Goal: Task Accomplishment & Management: Manage account settings

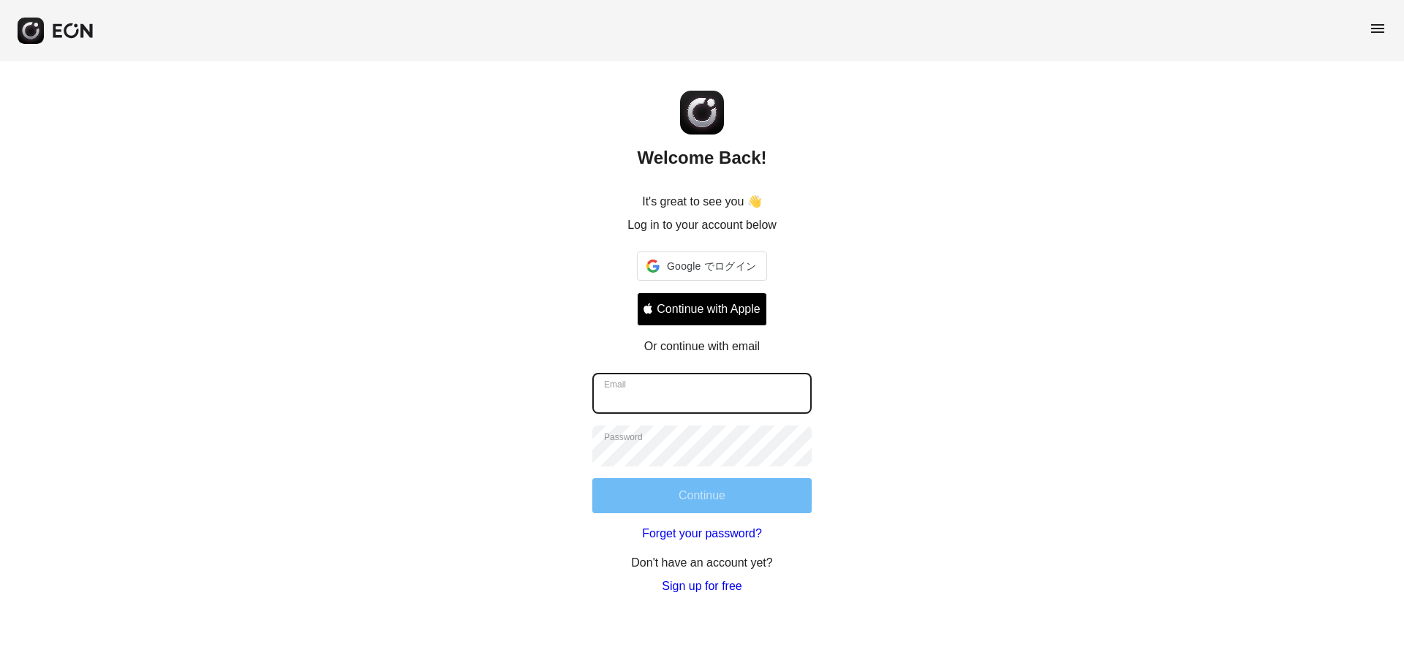
type input "**********"
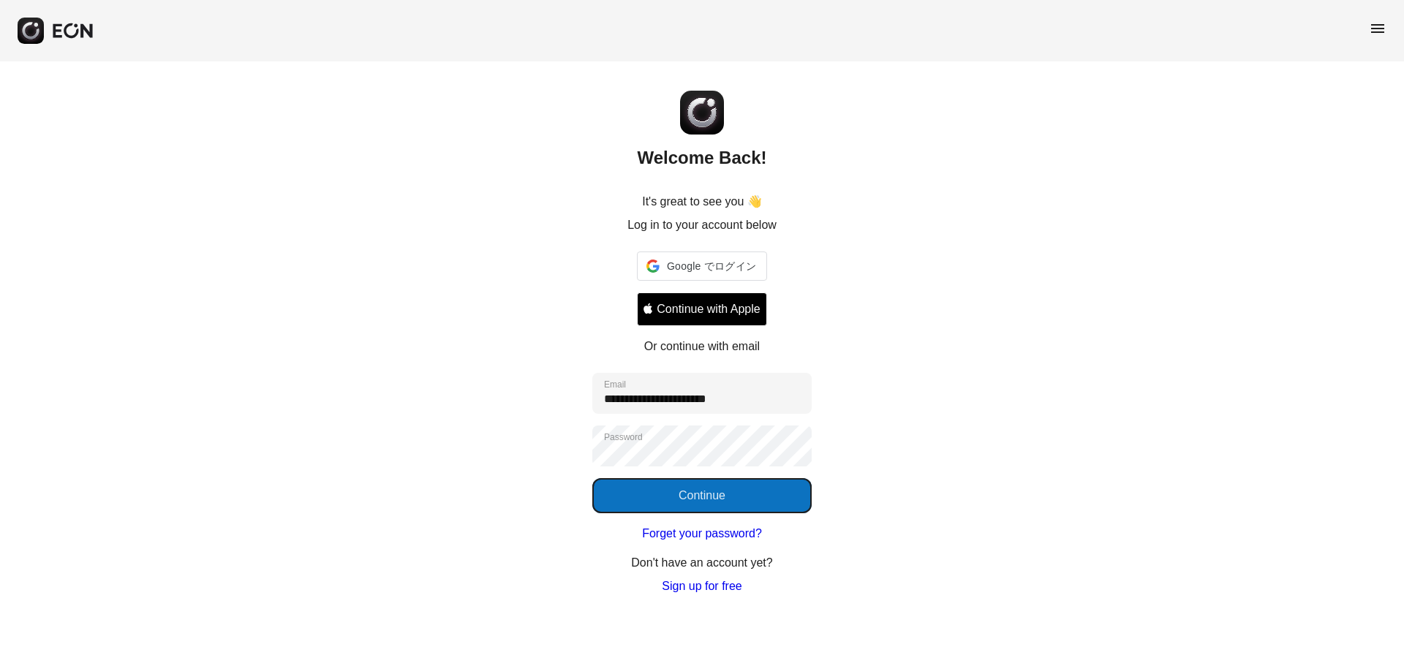
click at [679, 499] on button "Continue" at bounding box center [701, 495] width 219 height 35
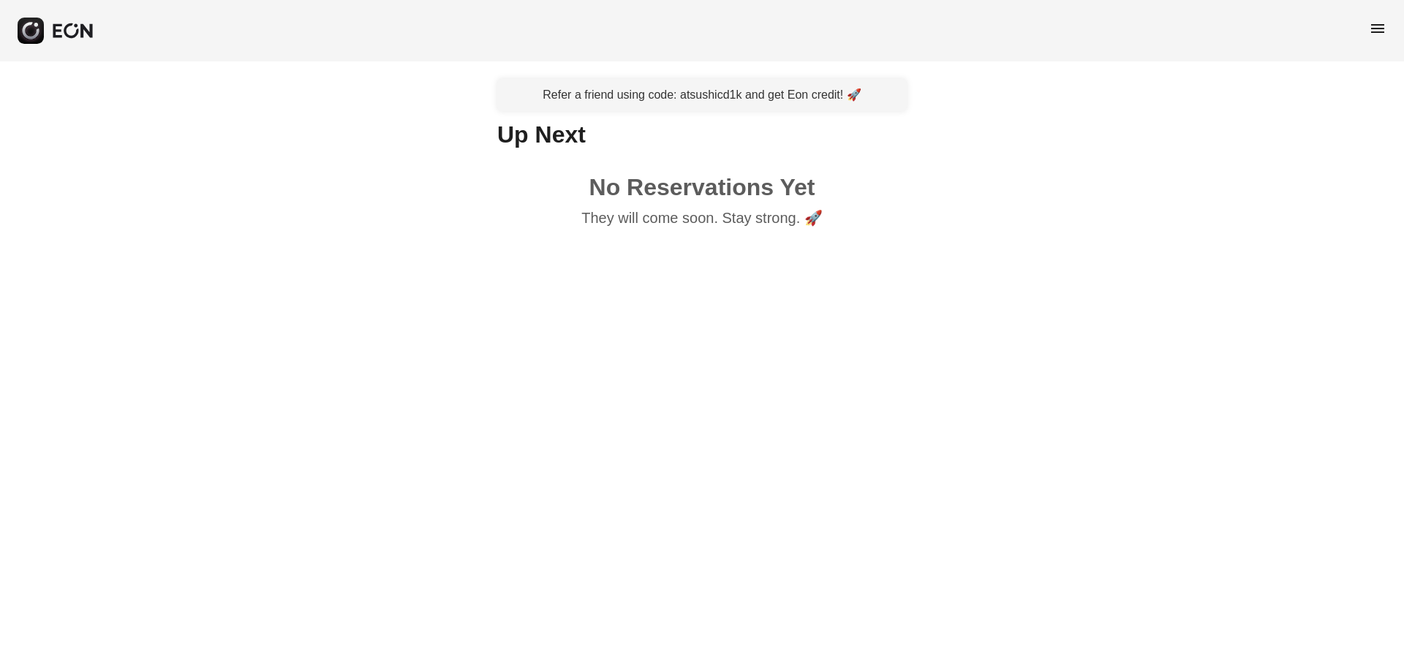
click at [1373, 32] on span "menu" at bounding box center [1378, 29] width 18 height 18
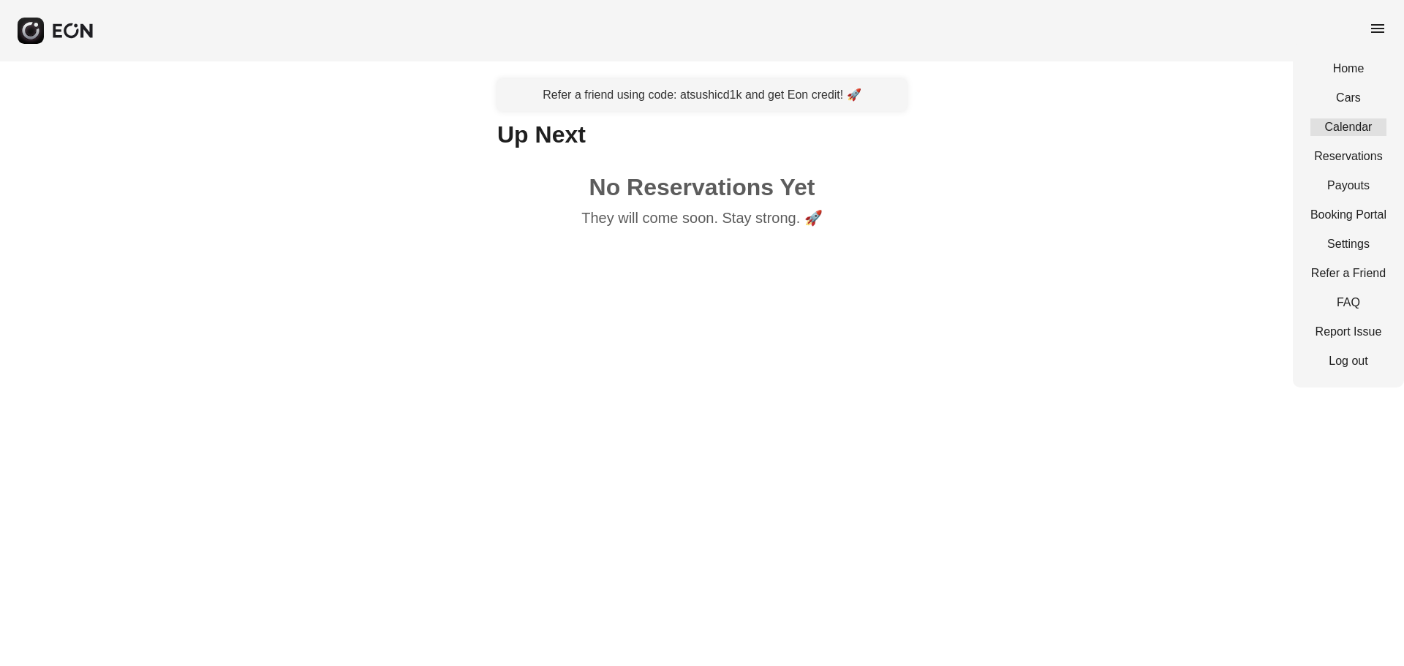
click at [1347, 128] on link "Calendar" at bounding box center [1348, 127] width 76 height 18
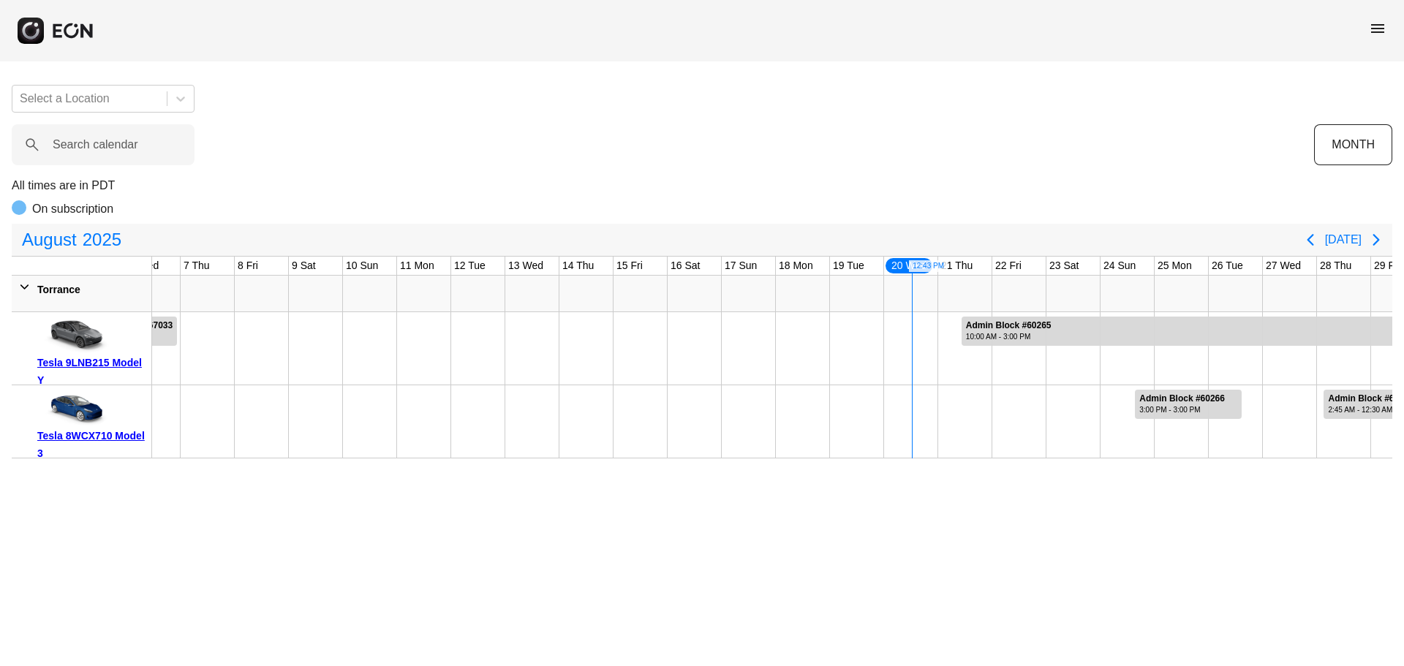
scroll to position [0, 437]
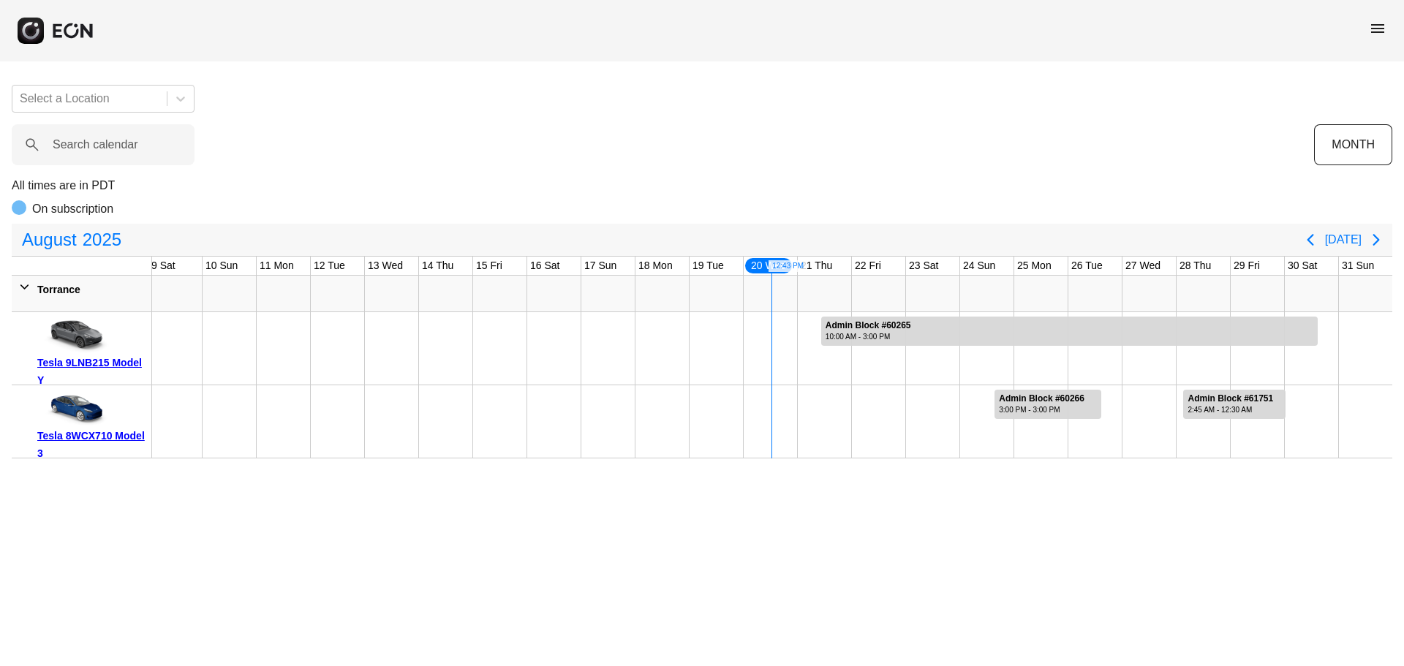
click at [1369, 241] on icon "Next page" at bounding box center [1376, 240] width 18 height 18
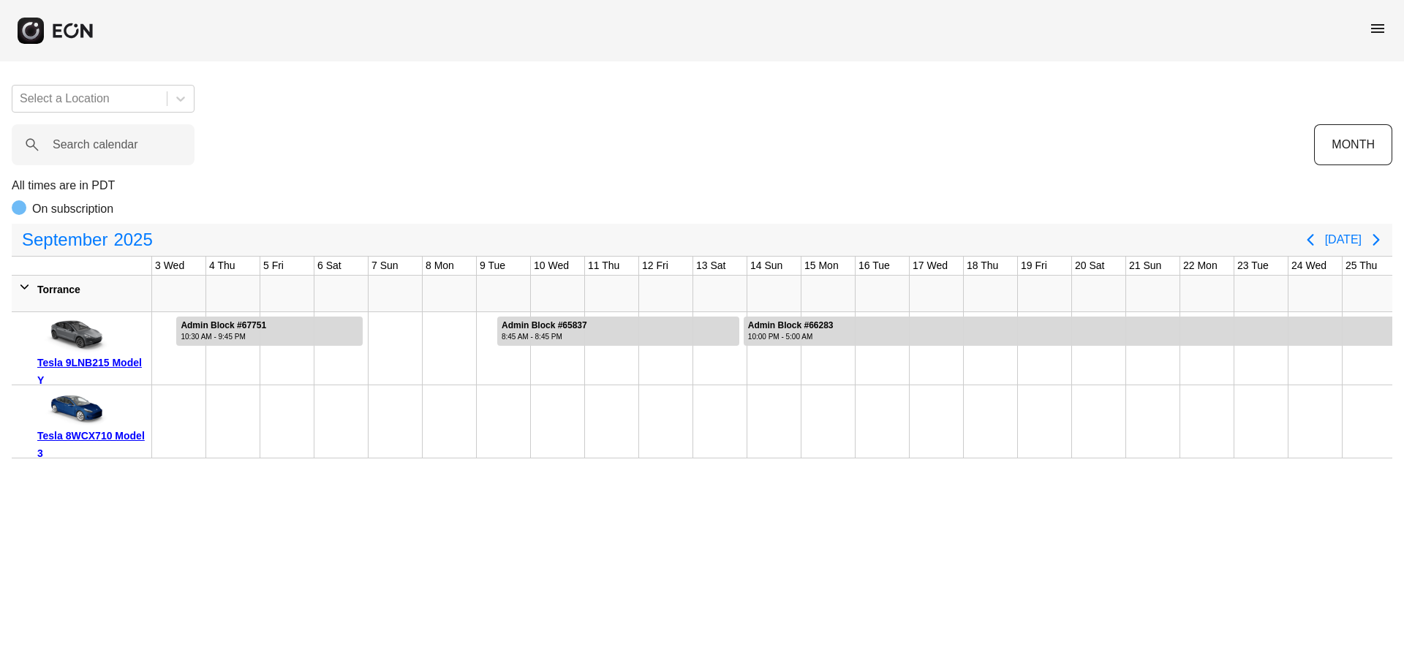
scroll to position [0, 0]
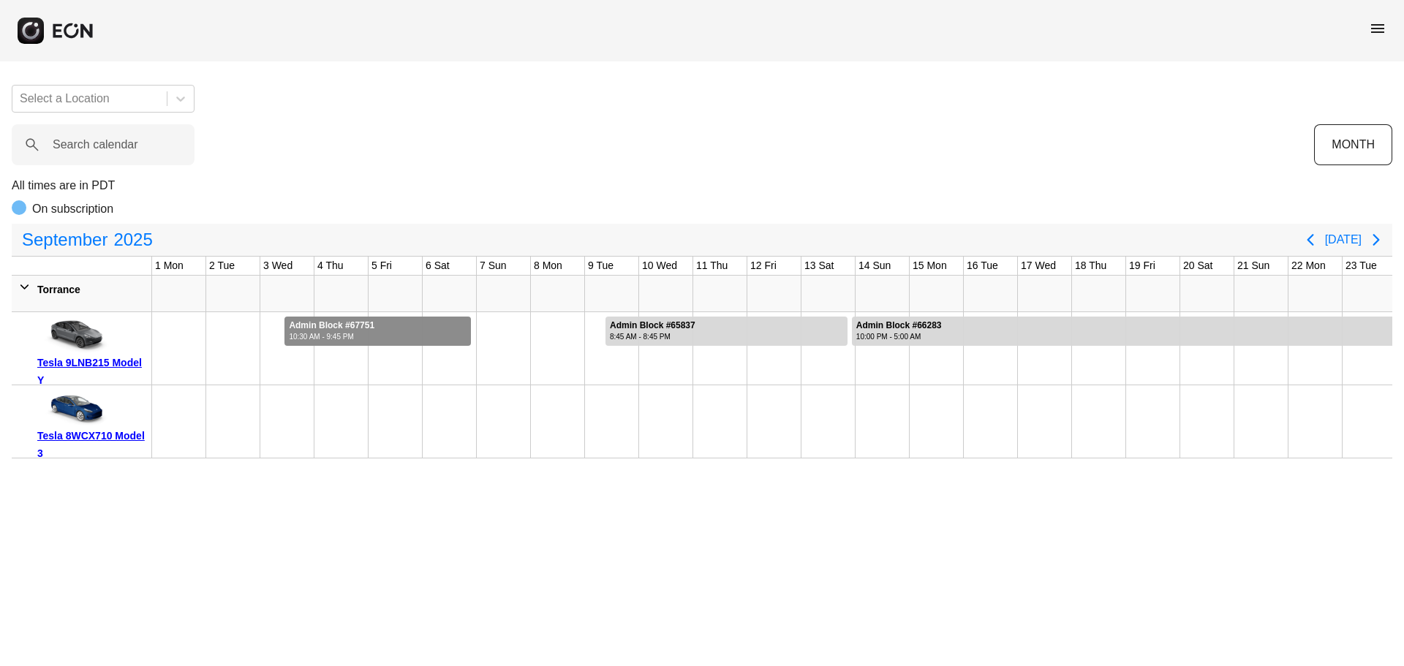
click at [337, 332] on div "10:30 AM - 9:45 PM" at bounding box center [332, 336] width 86 height 11
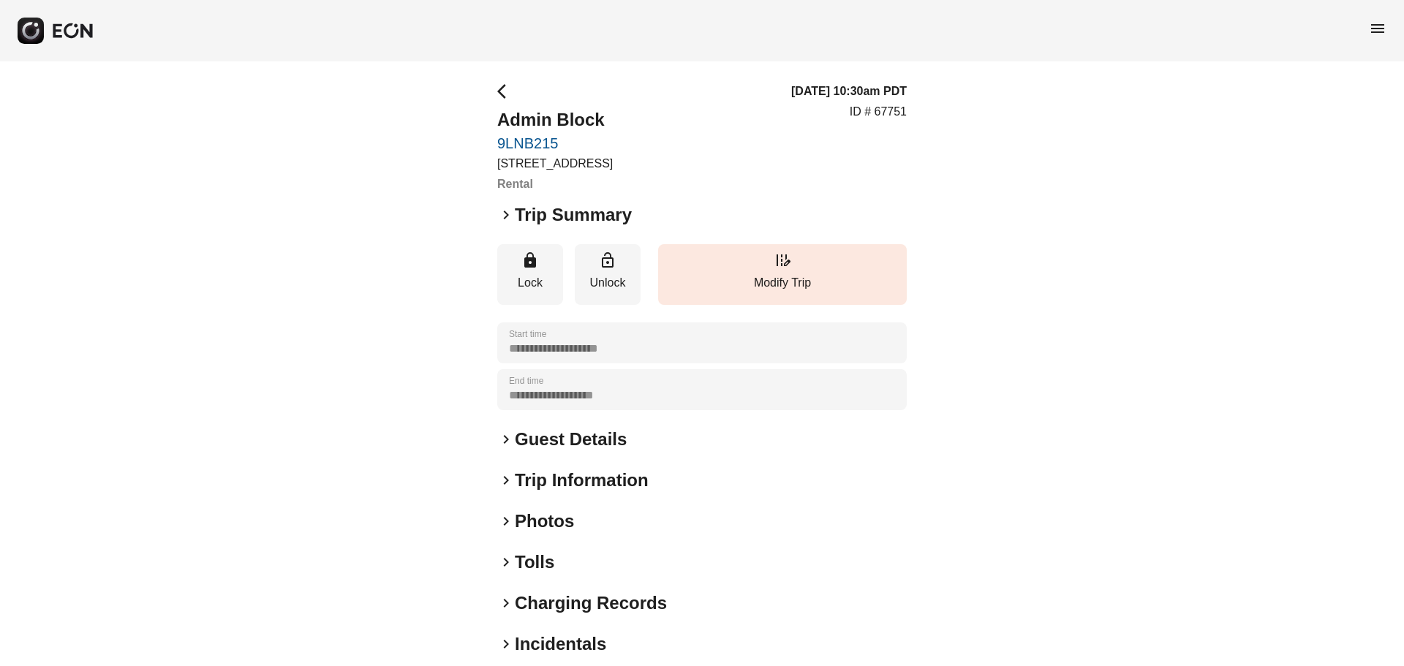
scroll to position [110, 0]
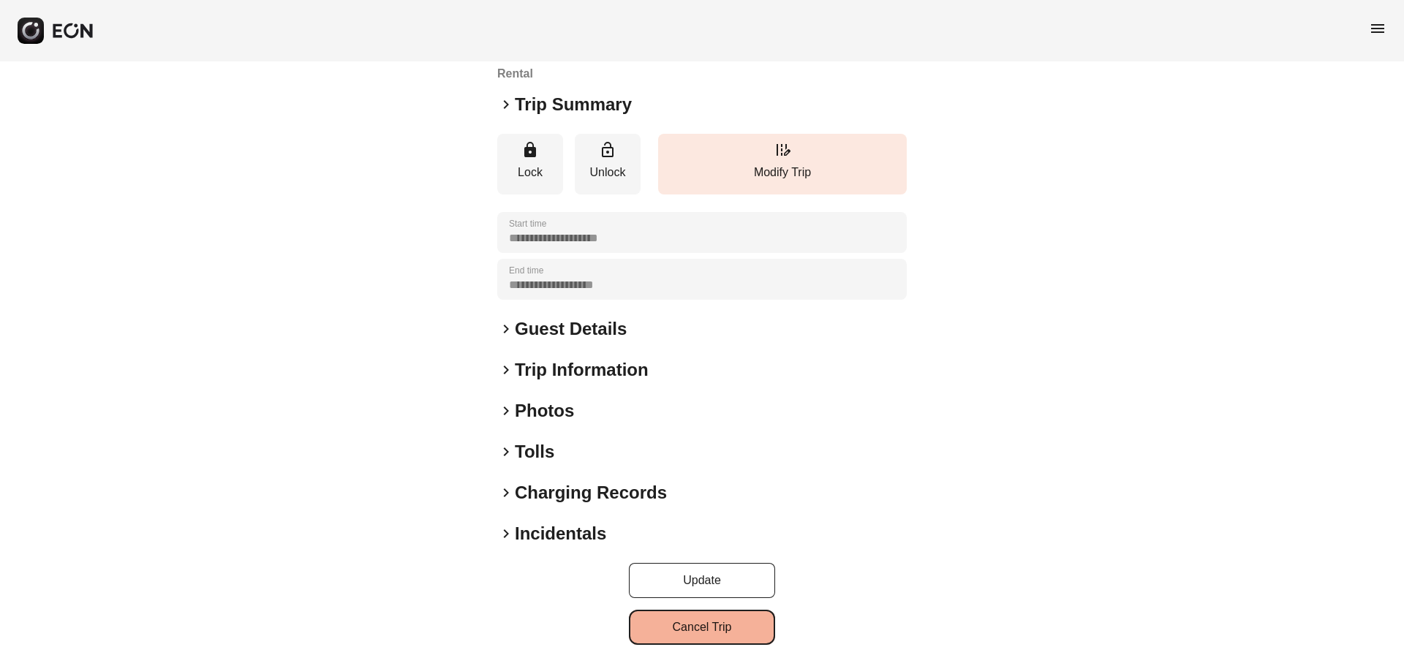
click at [751, 632] on button "Cancel Trip" at bounding box center [702, 627] width 146 height 35
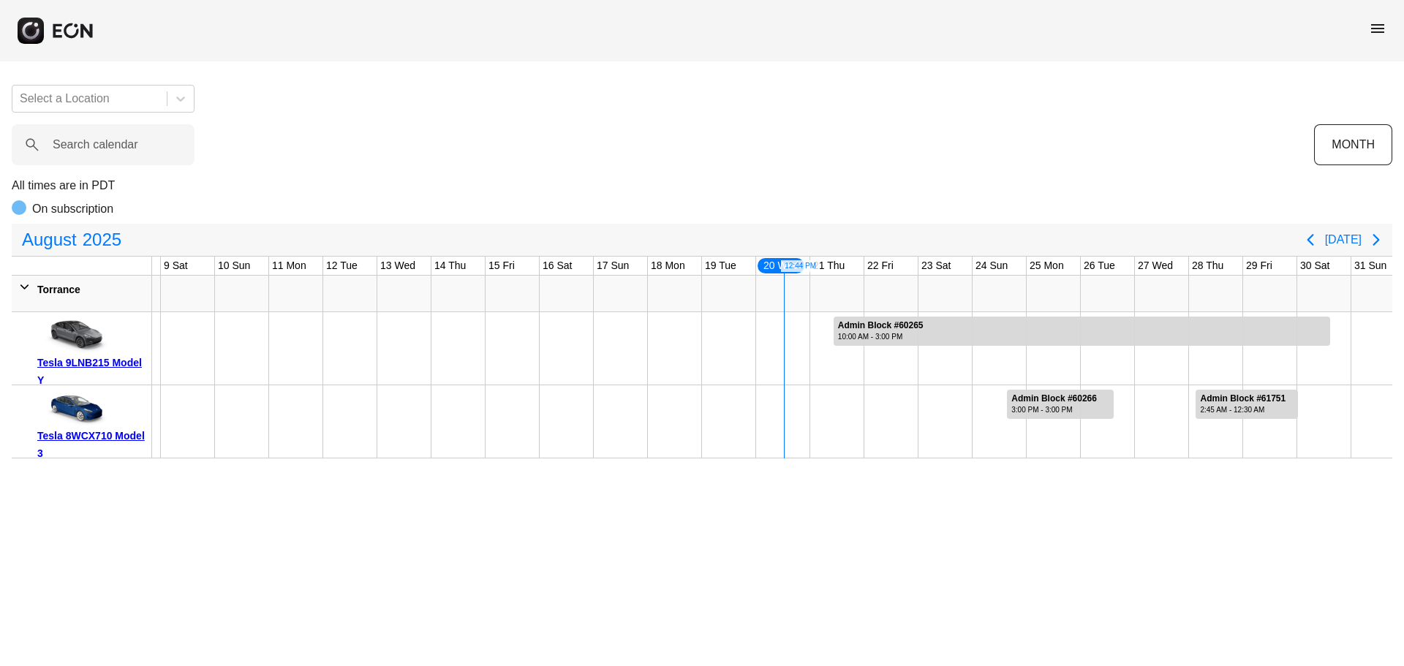
scroll to position [0, 437]
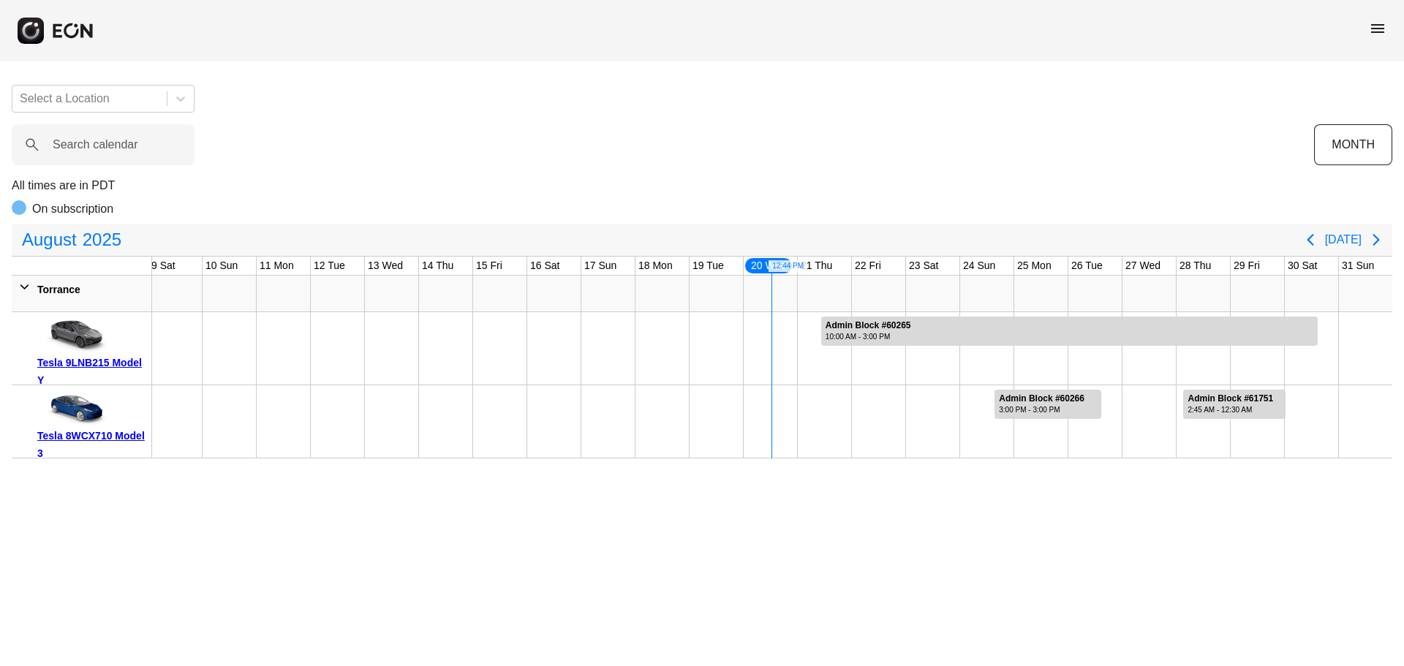
drag, startPoint x: 1332, startPoint y: 336, endPoint x: 1403, endPoint y: 336, distance: 70.9
click at [1403, 336] on div "Select a Location Search calendar MONTH All times are in PDT On subscription [D…" at bounding box center [702, 265] width 1404 height 385
drag, startPoint x: 1337, startPoint y: 325, endPoint x: 1372, endPoint y: 331, distance: 35.0
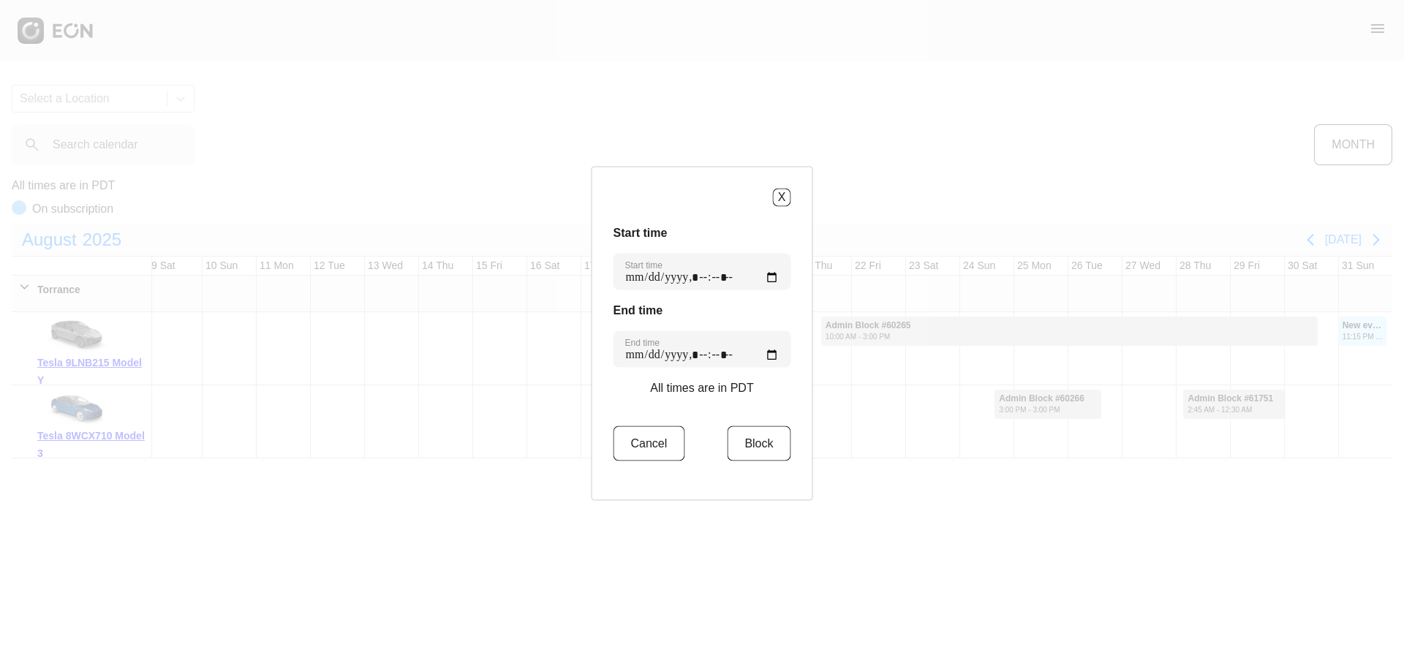
click at [1386, 333] on div "X Start time Start time End time End time All times are in PDT Cancel Block" at bounding box center [702, 333] width 1404 height 666
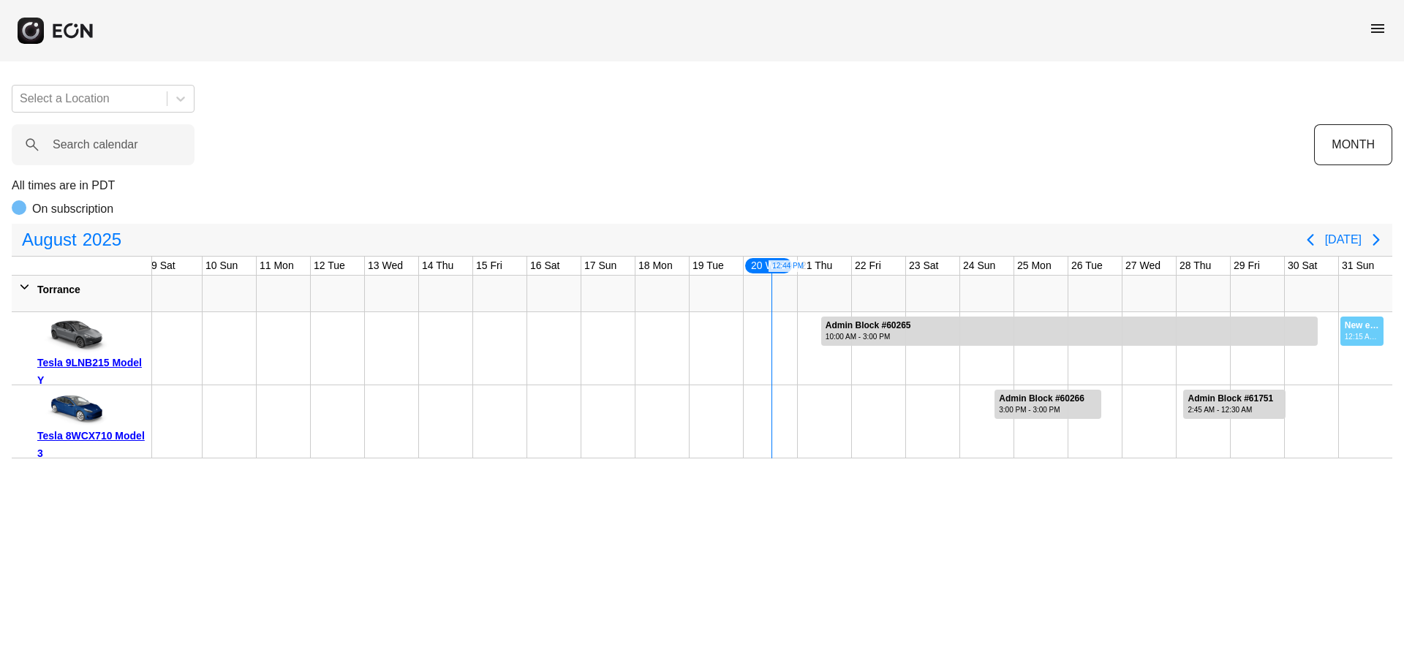
drag, startPoint x: 1340, startPoint y: 329, endPoint x: 1386, endPoint y: 330, distance: 46.1
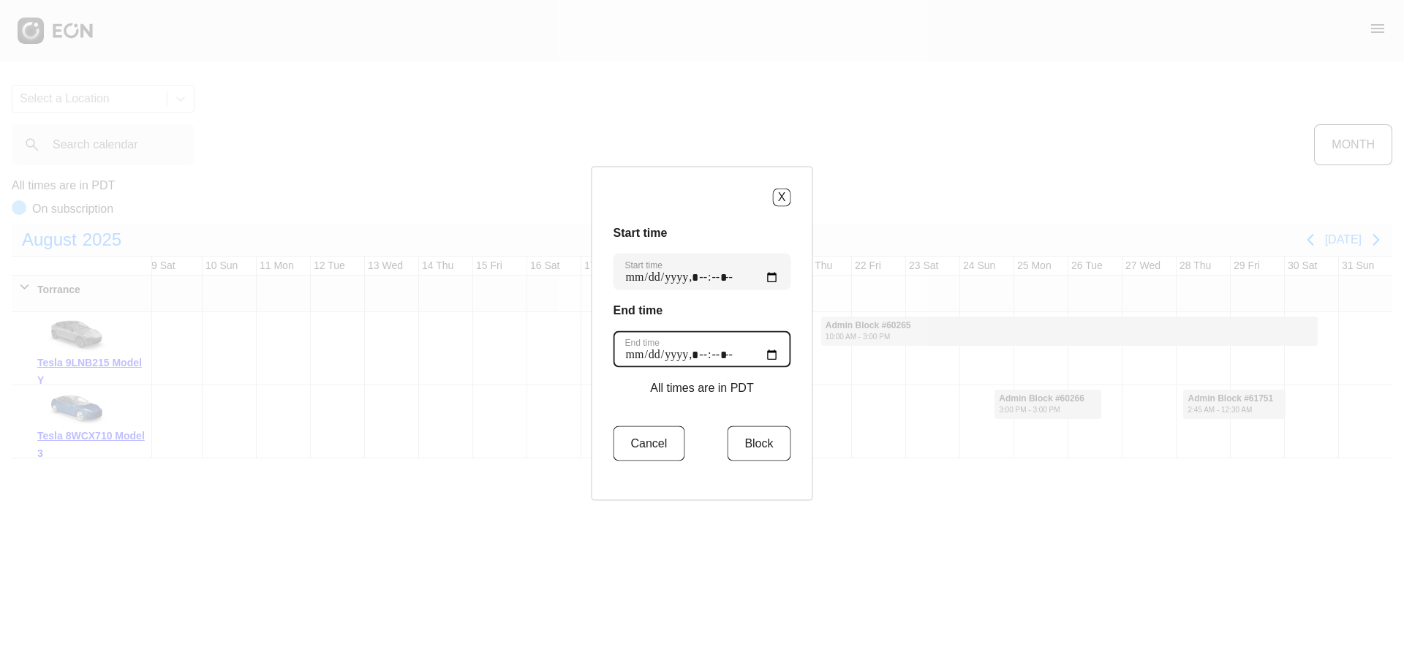
click at [712, 354] on time "End time" at bounding box center [703, 349] width 178 height 37
click at [772, 358] on time "End time" at bounding box center [703, 349] width 178 height 37
click at [782, 195] on button "X" at bounding box center [782, 197] width 18 height 18
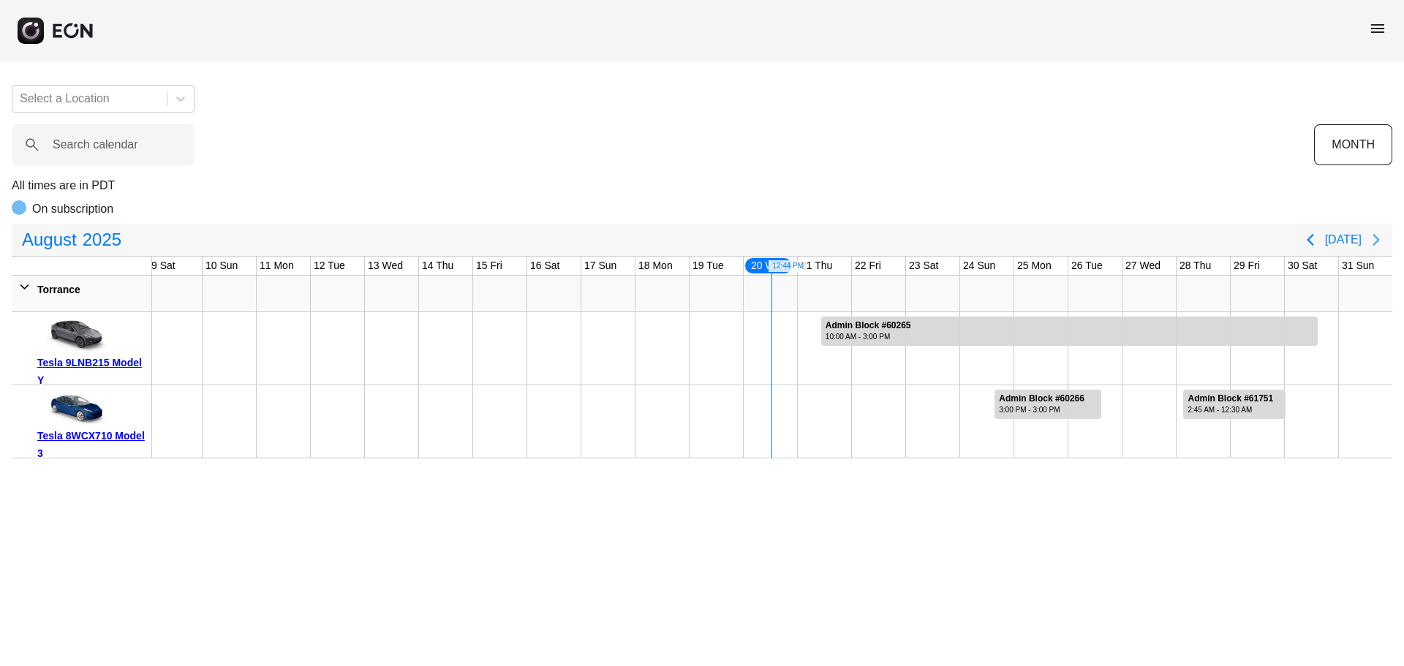
click at [1375, 235] on icon "Next page" at bounding box center [1376, 240] width 18 height 18
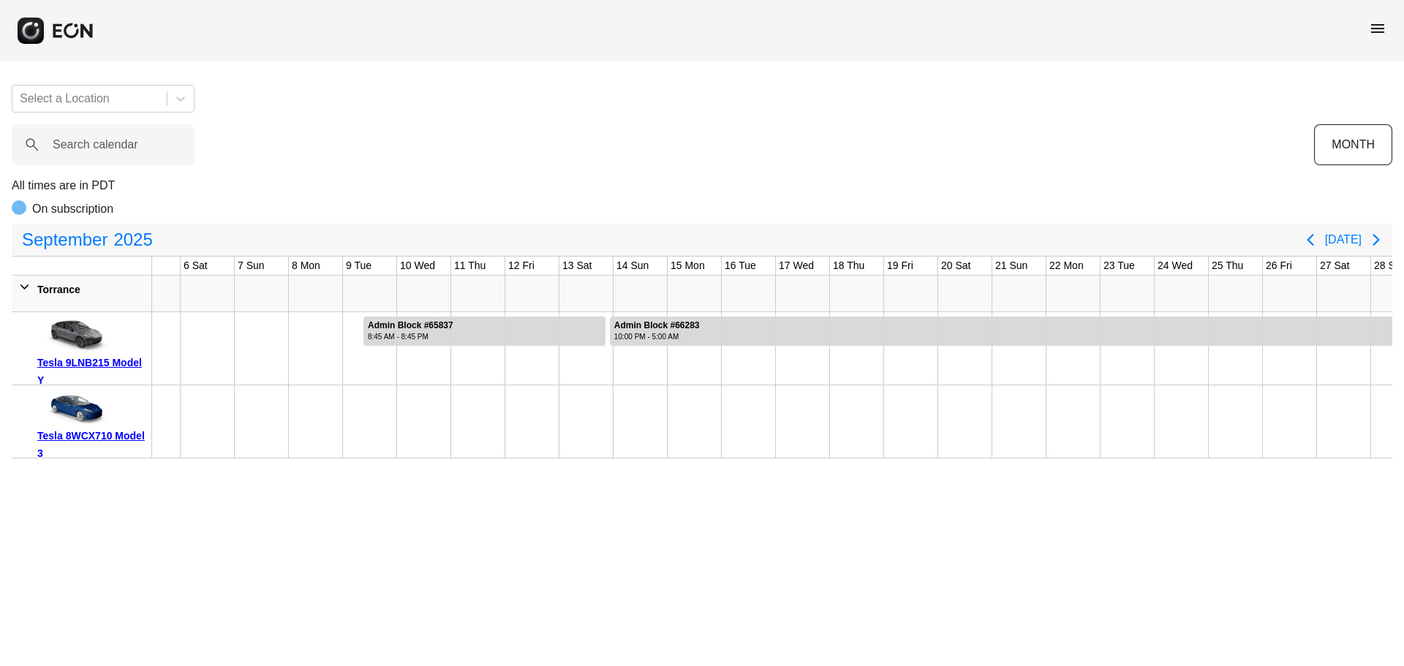
scroll to position [0, 0]
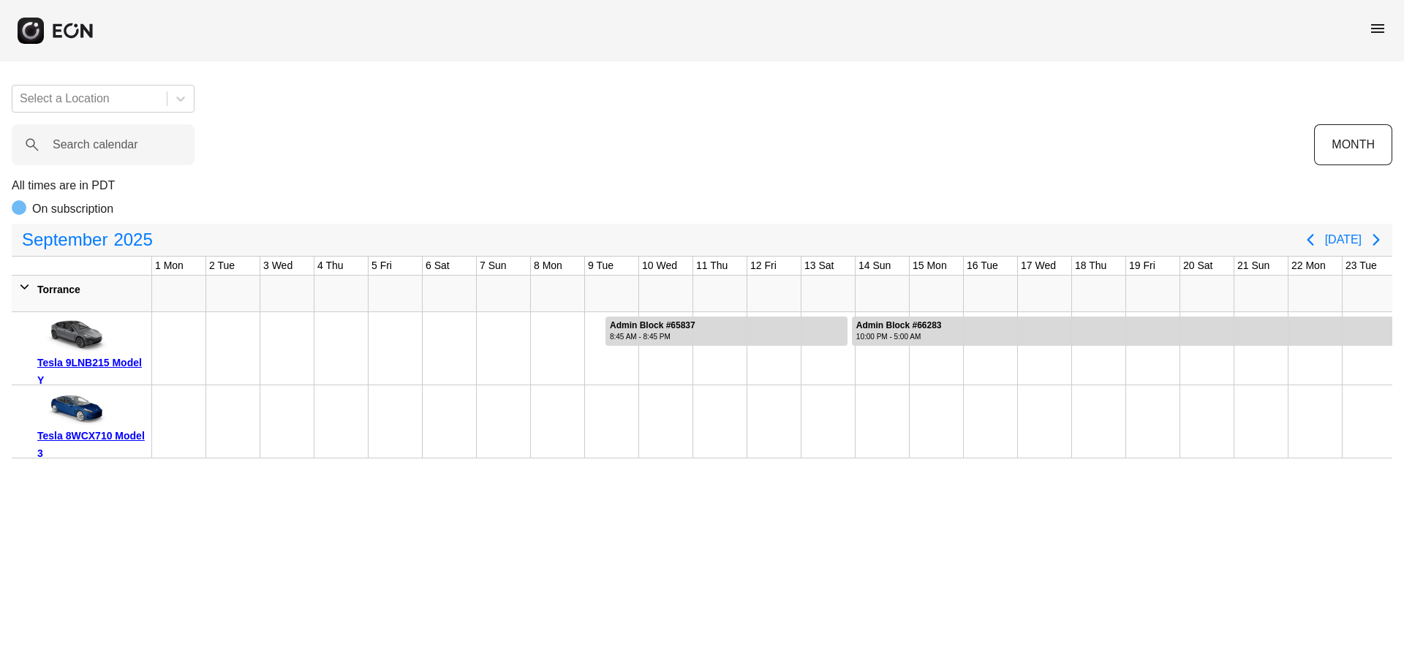
drag, startPoint x: 597, startPoint y: 331, endPoint x: 350, endPoint y: 332, distance: 246.4
click at [350, 332] on div "Admin Block #65837 8:45 AM - 8:45 PM Admin Block #65837, Tesla 9LNB215 Model Y,…" at bounding box center [963, 348] width 1623 height 73
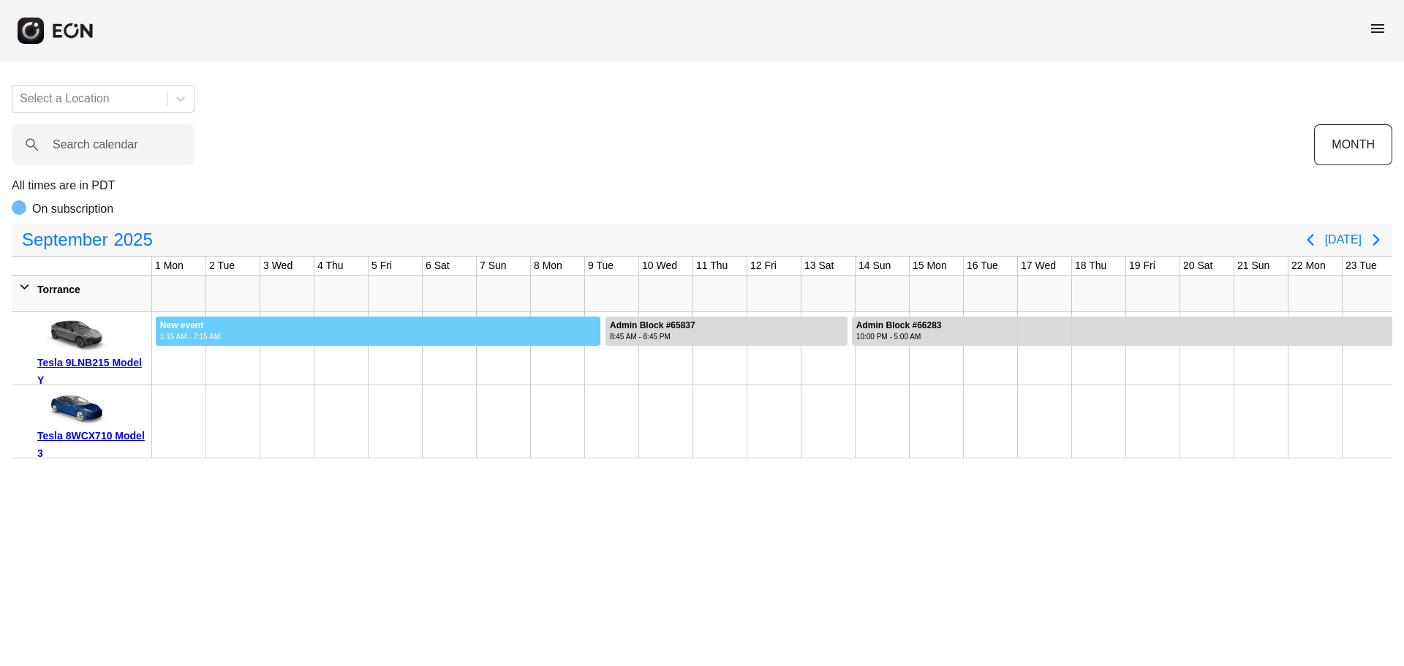
drag, startPoint x: 155, startPoint y: 329, endPoint x: 601, endPoint y: 331, distance: 446.1
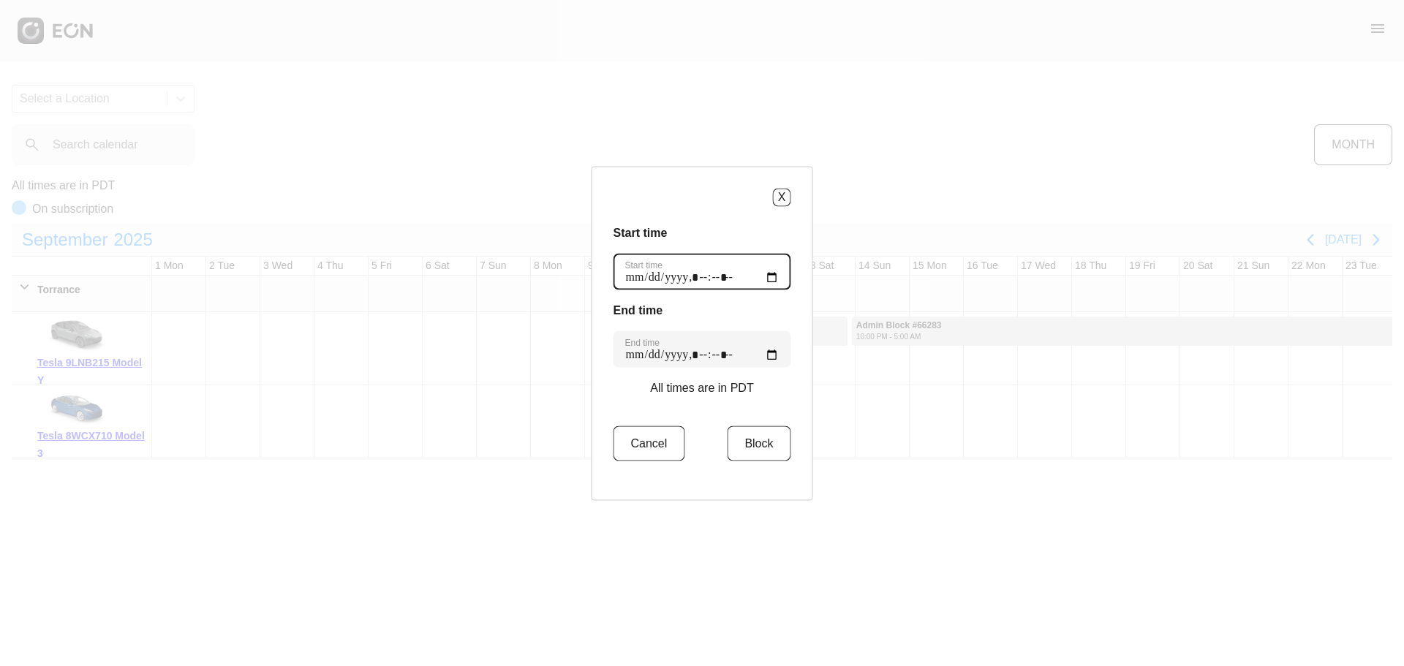
click at [693, 280] on time "Start time" at bounding box center [703, 271] width 178 height 37
click at [777, 275] on time "Start time" at bounding box center [703, 271] width 178 height 37
type time "**********"
click at [777, 243] on div "Start time Start time" at bounding box center [703, 257] width 178 height 66
click at [759, 446] on button "Block" at bounding box center [759, 443] width 64 height 35
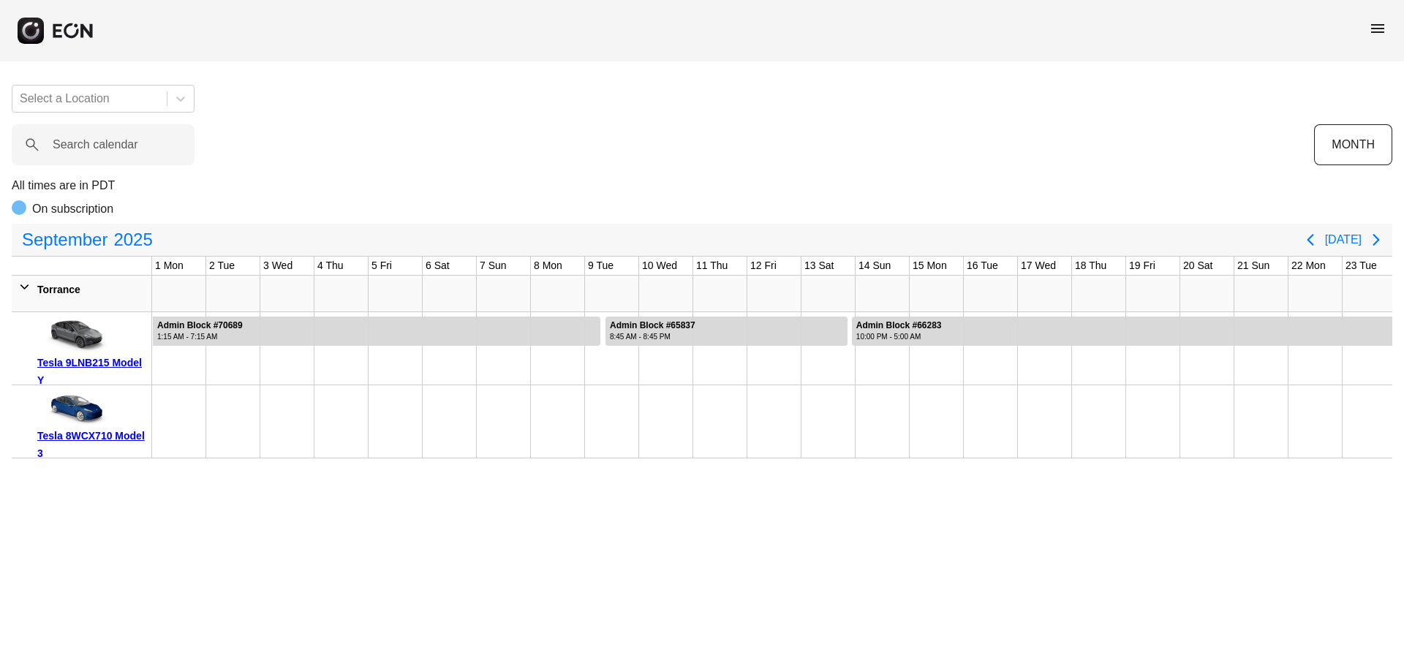
click at [616, 458] on html "menu Select a Location Search calendar MONTH All times are in PDT On subscripti…" at bounding box center [702, 229] width 1404 height 458
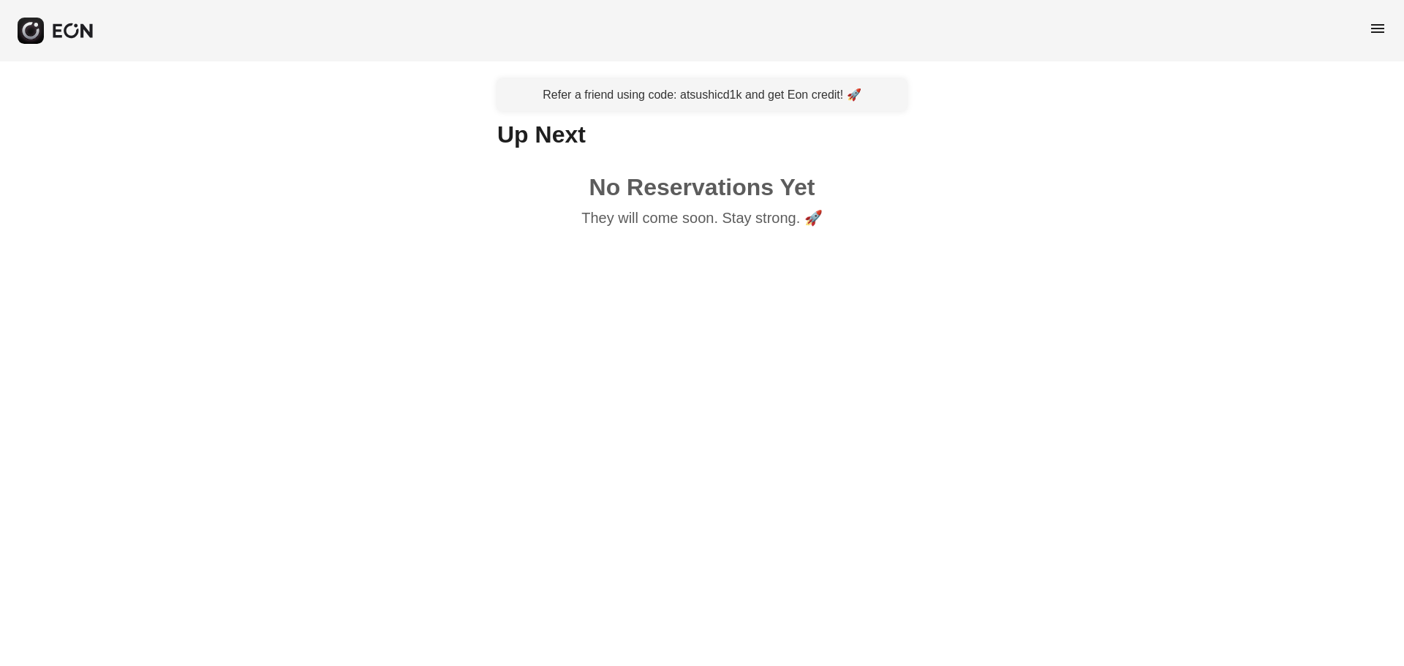
click at [1396, 252] on html "menu Refer a friend using code: atsushicd1k and get Eon credit! 🚀 Up Next No Re…" at bounding box center [702, 126] width 1404 height 252
click at [1386, 29] on span "menu" at bounding box center [1378, 29] width 18 height 18
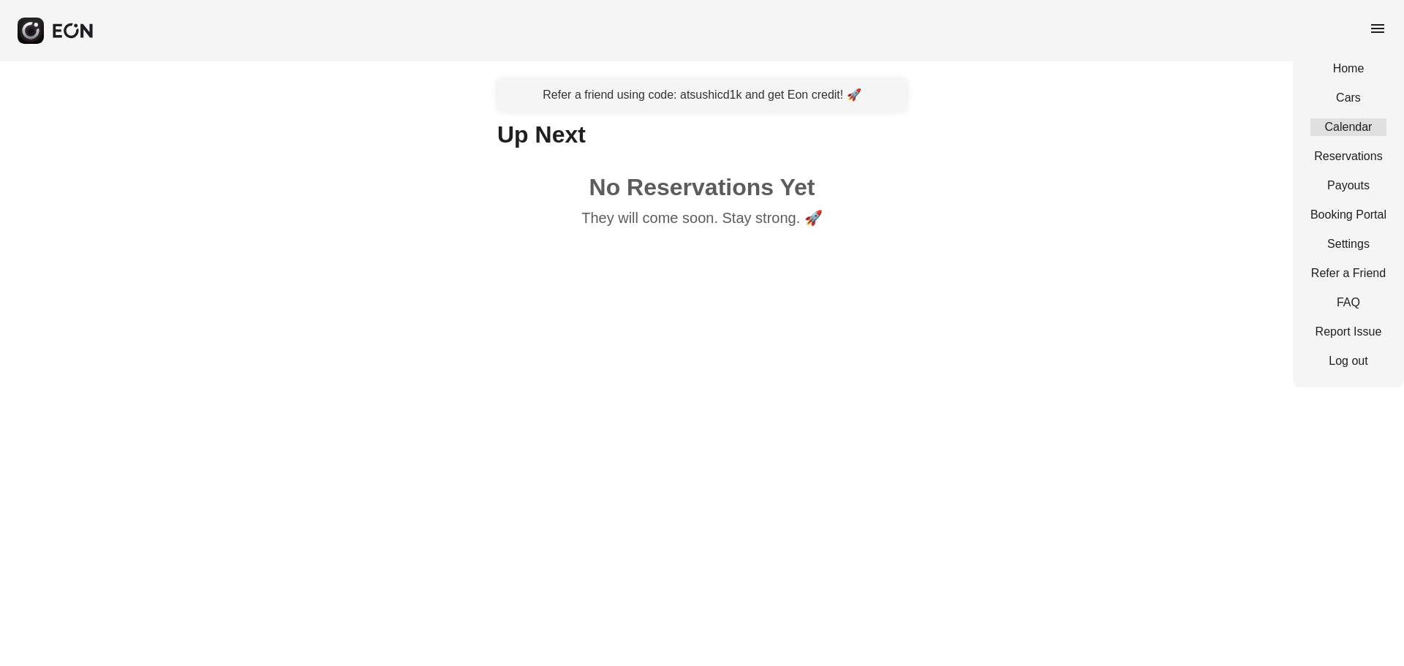
click at [1364, 129] on link "Calendar" at bounding box center [1348, 127] width 76 height 18
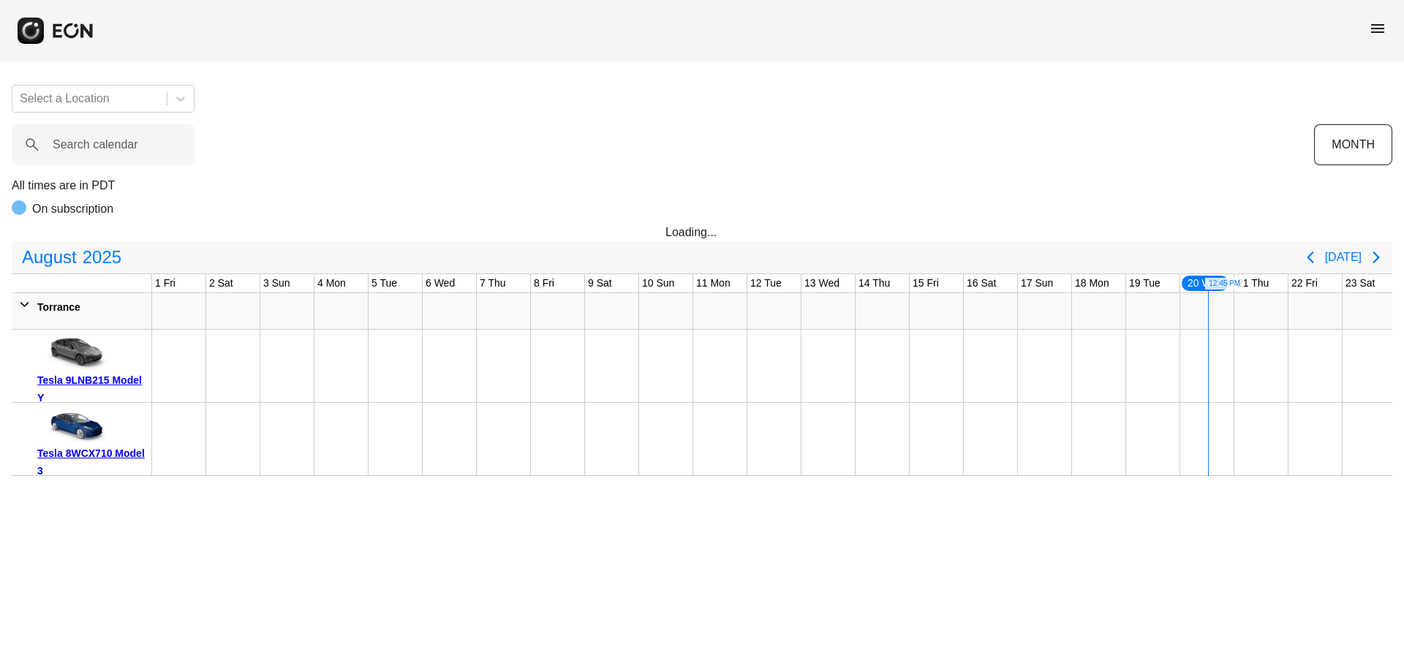
scroll to position [0, 437]
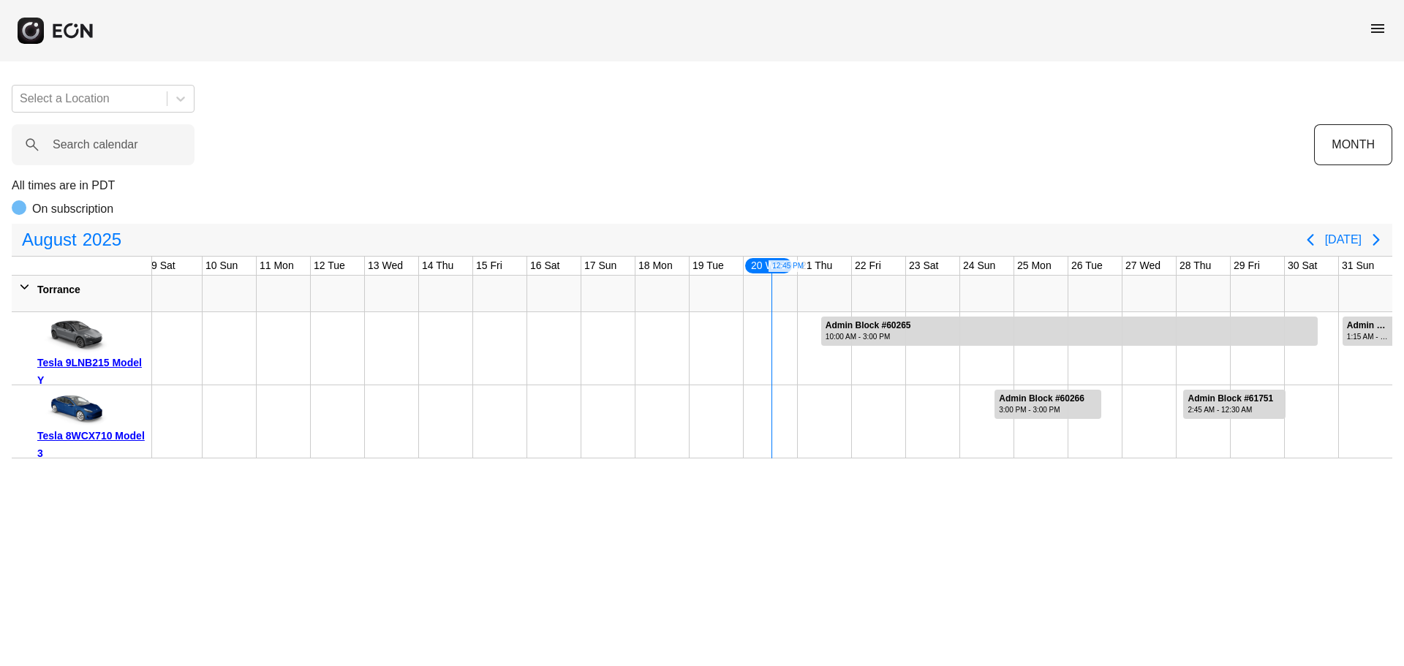
click at [1374, 20] on span "menu" at bounding box center [1378, 29] width 18 height 18
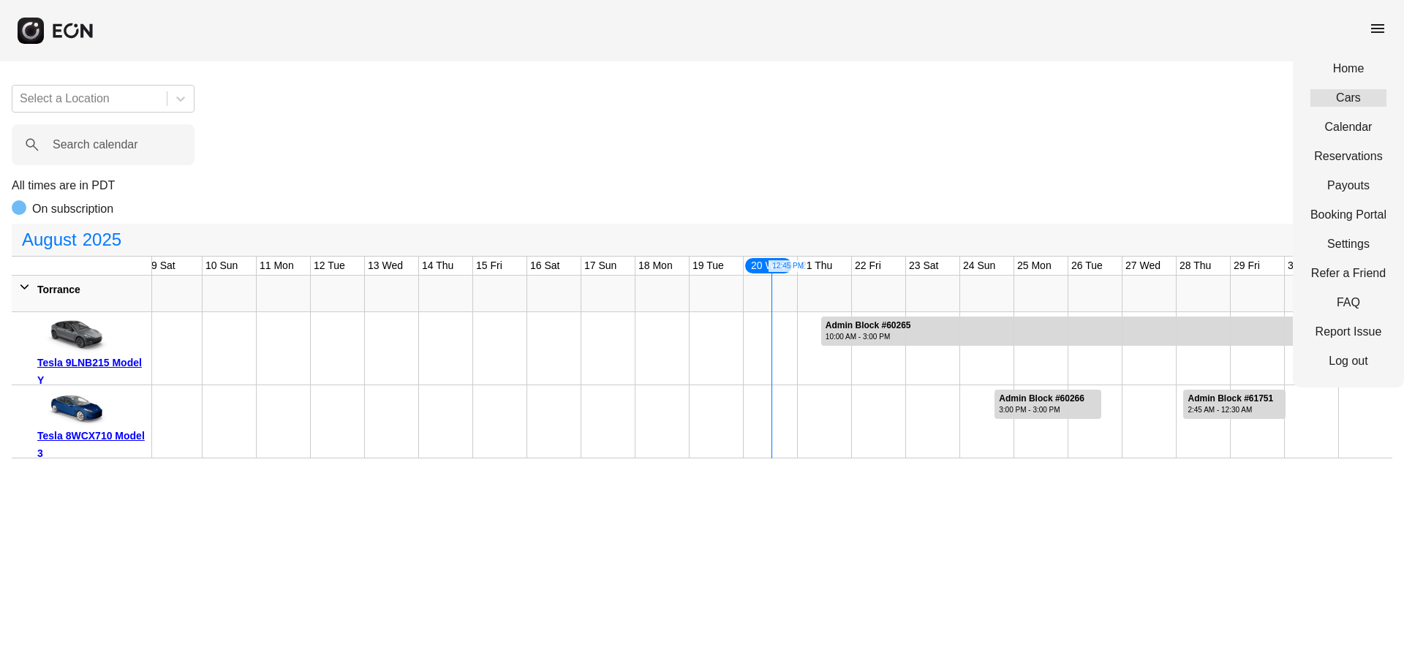
click at [1355, 101] on link "Cars" at bounding box center [1348, 98] width 76 height 18
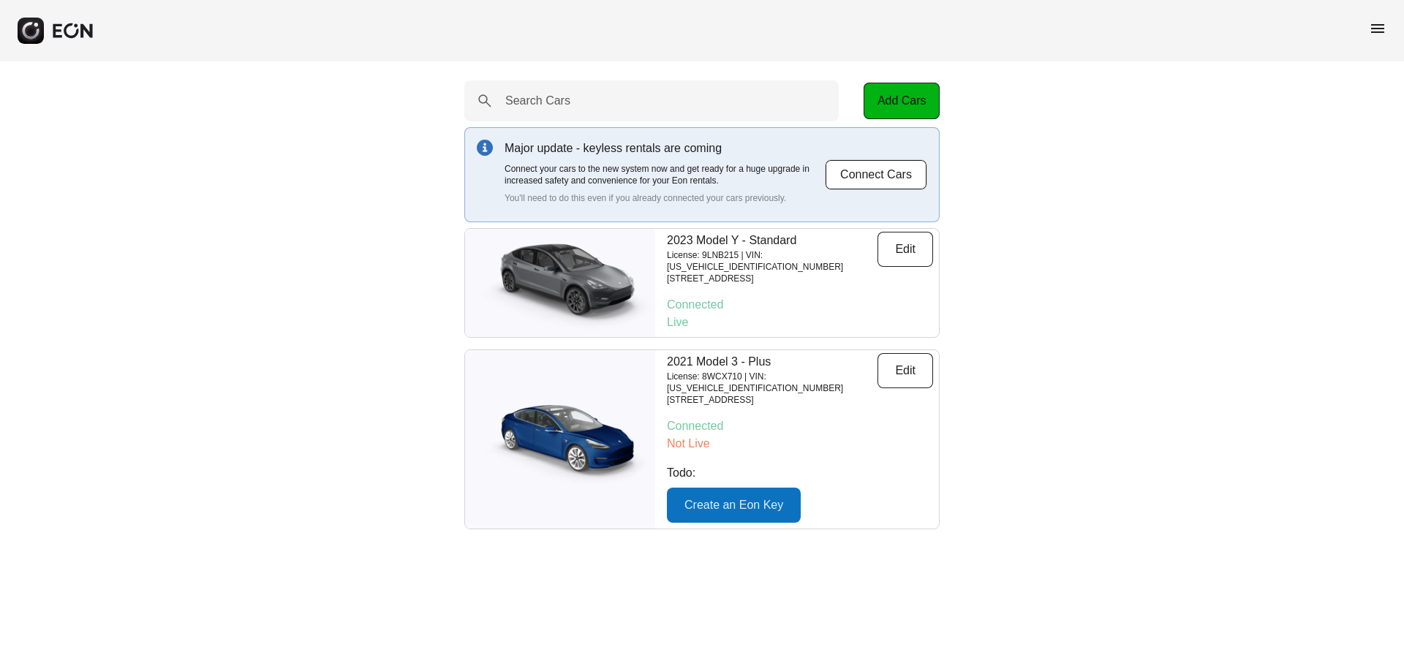
click at [1379, 24] on span "menu" at bounding box center [1378, 29] width 18 height 18
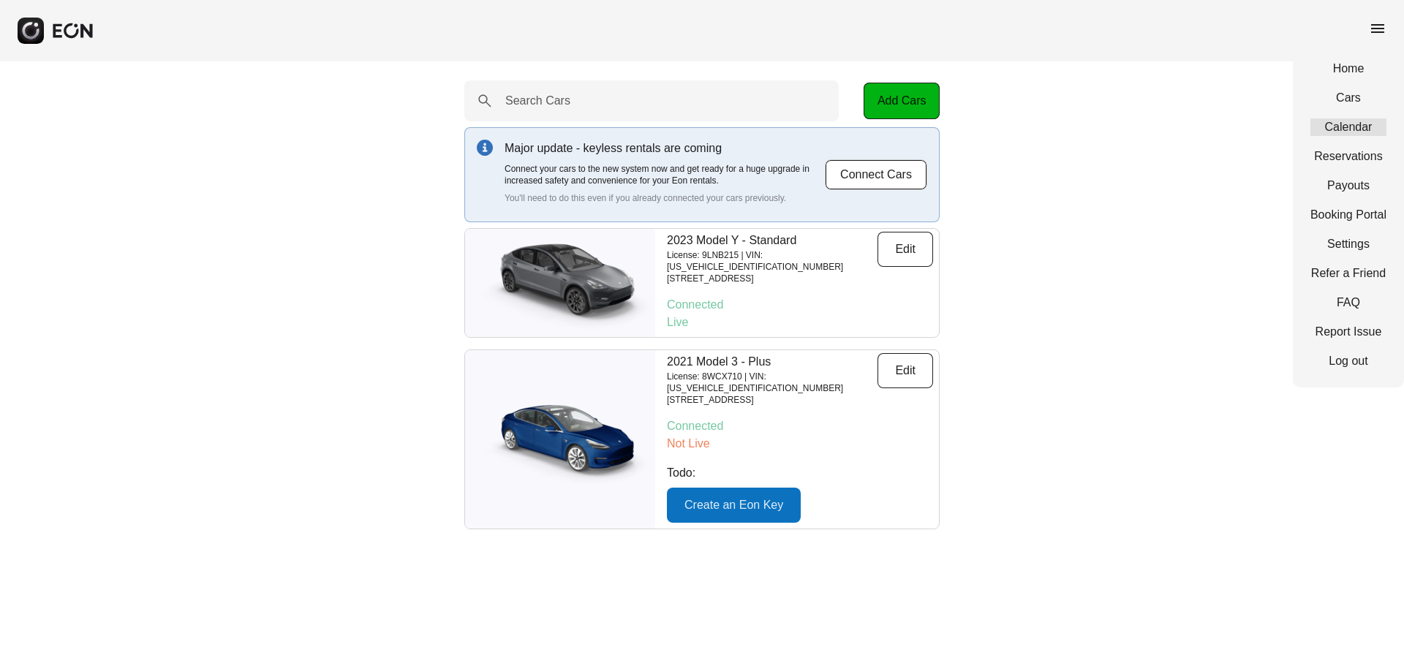
click at [1356, 133] on link "Calendar" at bounding box center [1348, 127] width 76 height 18
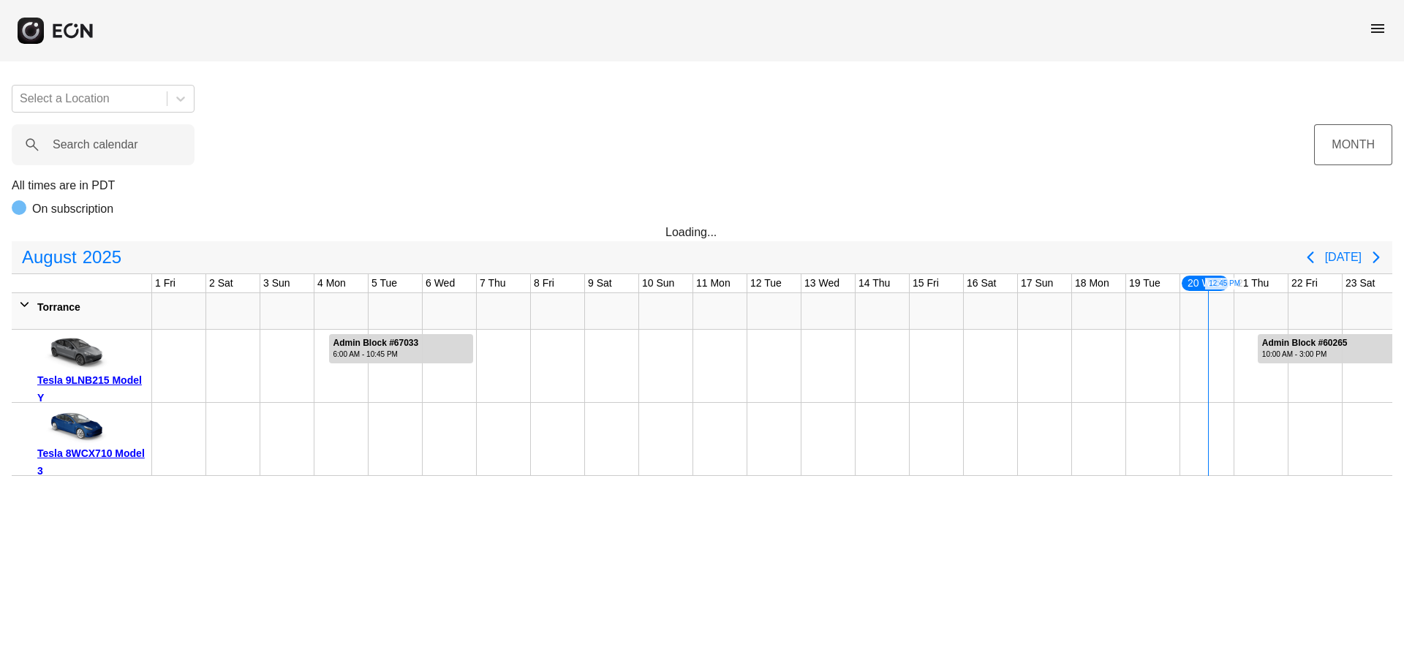
scroll to position [0, 437]
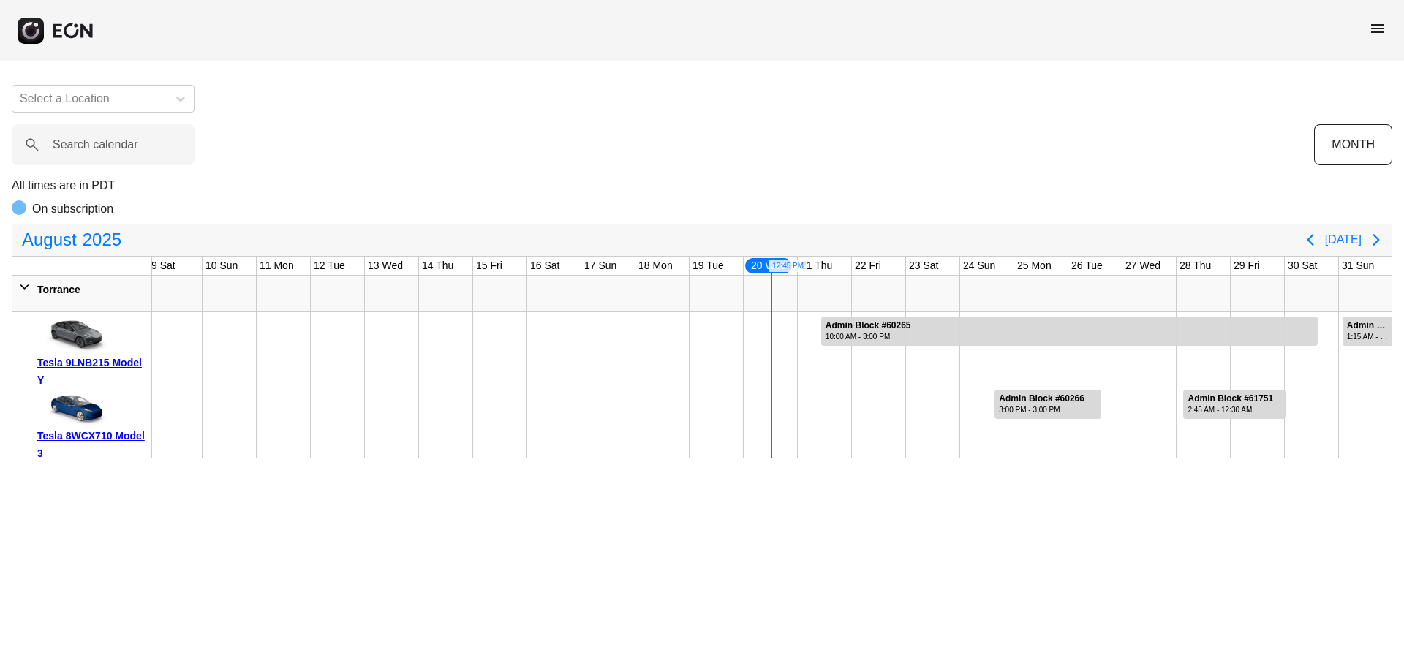
click at [1374, 239] on icon "Next page" at bounding box center [1376, 240] width 18 height 18
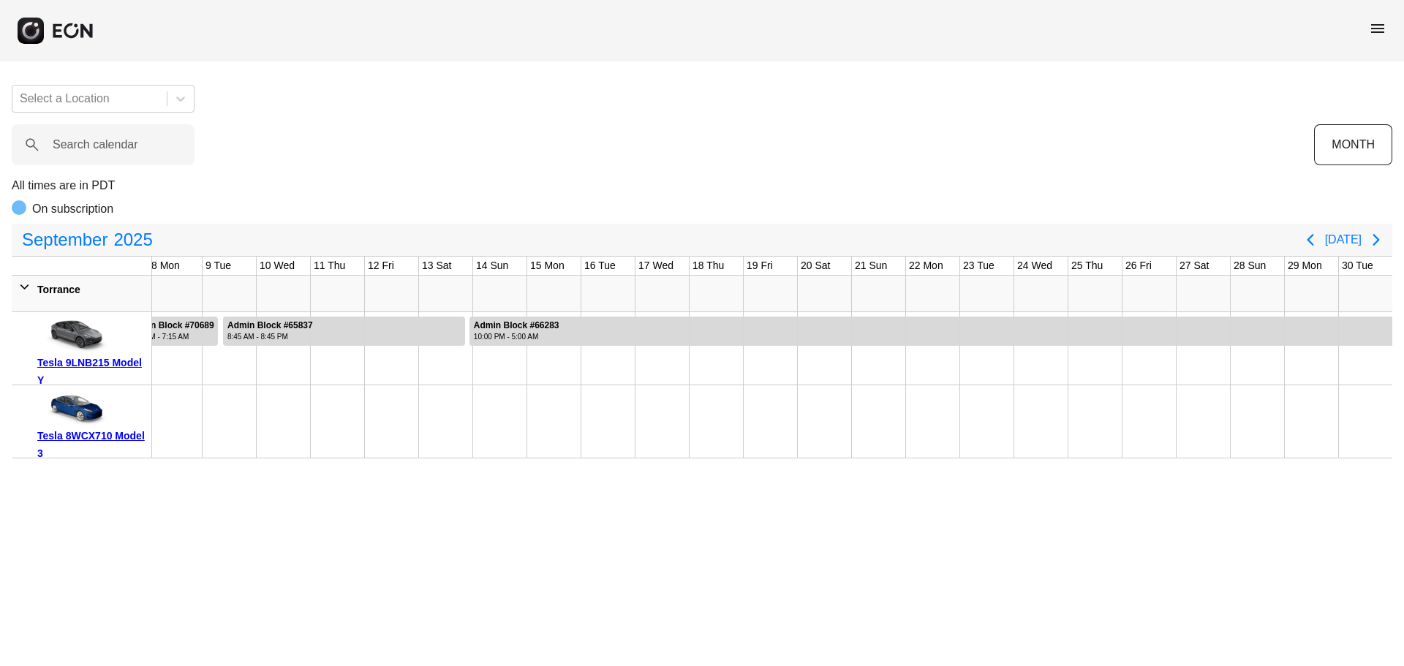
click at [1386, 250] on button "Next page" at bounding box center [1376, 239] width 29 height 29
click at [1369, 244] on icon "Next page" at bounding box center [1376, 240] width 18 height 18
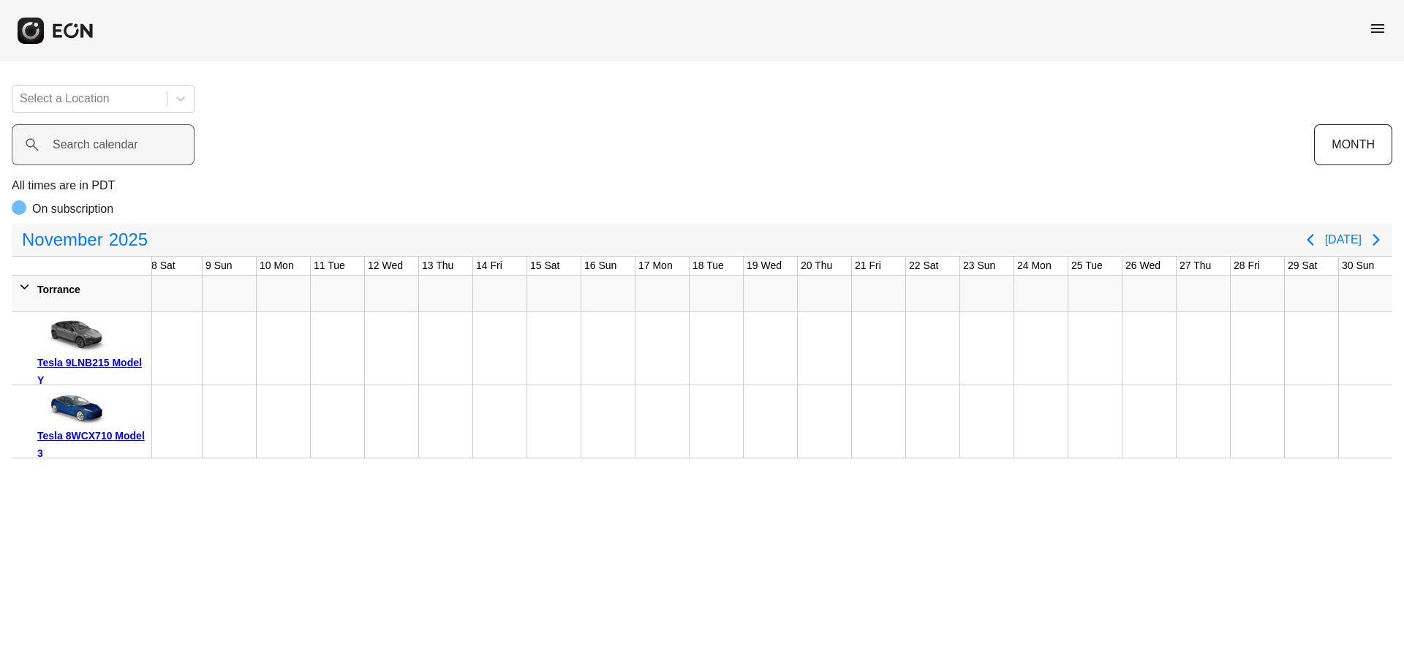
click at [845, 155] on div "Search calendar" at bounding box center [663, 144] width 1302 height 41
